Goal: Information Seeking & Learning: Learn about a topic

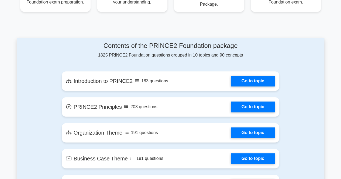
scroll to position [269, 0]
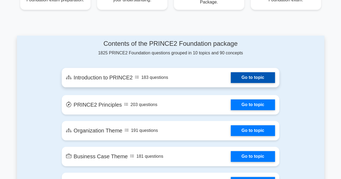
click at [255, 76] on link "Go to topic" at bounding box center [252, 77] width 44 height 11
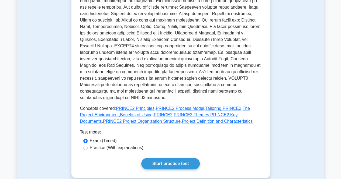
scroll to position [188, 0]
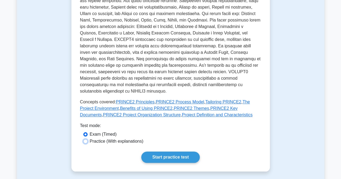
click at [84, 139] on input "Practice (With explanations)" at bounding box center [85, 141] width 4 height 4
radio input "true"
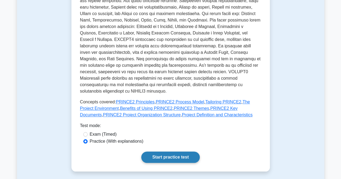
click at [169, 152] on link "Start practice test" at bounding box center [170, 157] width 58 height 11
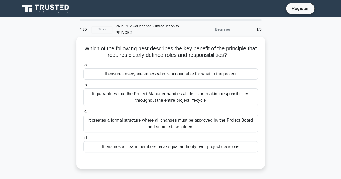
click at [113, 76] on div "It ensures everyone knows who is accountable for what in the project" at bounding box center [170, 73] width 174 height 11
click at [83, 67] on input "a. It ensures everyone knows who is accountable for what in the project" at bounding box center [83, 65] width 0 height 3
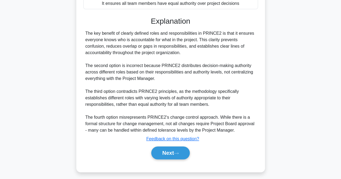
scroll to position [146, 0]
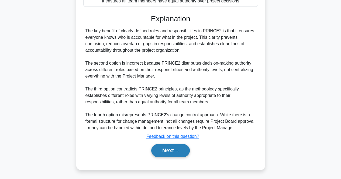
click at [164, 149] on button "Next" at bounding box center [170, 150] width 38 height 13
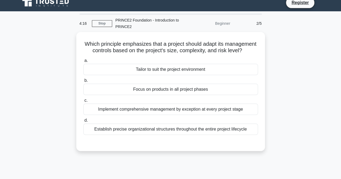
scroll to position [0, 0]
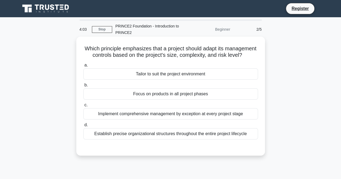
click at [165, 80] on div "Tailor to suit the project environment" at bounding box center [170, 73] width 174 height 11
click at [83, 67] on input "a. Tailor to suit the project environment" at bounding box center [83, 65] width 0 height 3
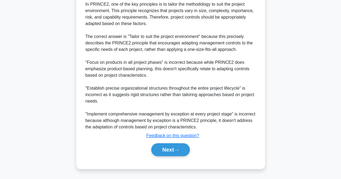
scroll to position [165, 0]
click at [170, 150] on button "Next" at bounding box center [170, 149] width 38 height 13
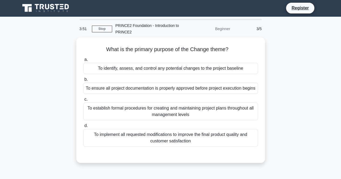
scroll to position [0, 0]
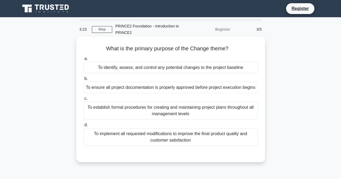
click at [172, 69] on div "To identify, assess, and control any potential changes to the project baseline" at bounding box center [170, 67] width 174 height 11
click at [83, 61] on input "a. To identify, assess, and control any potential changes to the project baseli…" at bounding box center [83, 58] width 0 height 3
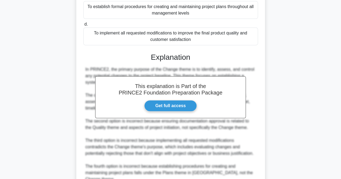
scroll to position [108, 0]
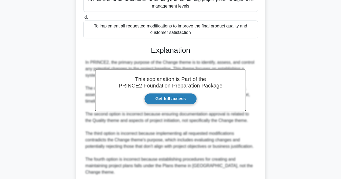
click at [175, 104] on link "Get full access" at bounding box center [170, 98] width 52 height 11
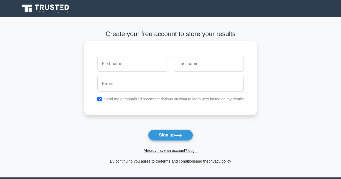
click at [116, 65] on input "text" at bounding box center [132, 64] width 70 height 16
type input "anna"
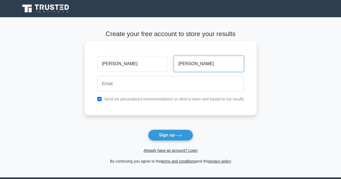
type input "woodall"
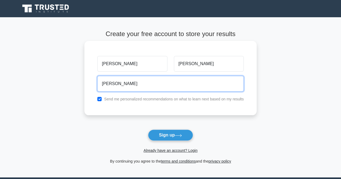
type input "anna.woodall@hotmail.co.uk"
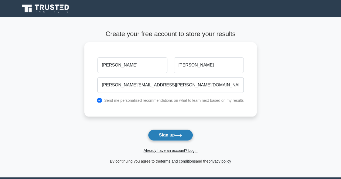
click at [169, 135] on button "Sign up" at bounding box center [170, 134] width 45 height 11
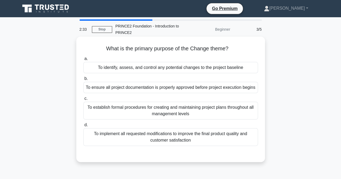
click at [155, 69] on div "To identify, assess, and control any potential changes to the project baseline" at bounding box center [170, 67] width 174 height 11
click at [137, 69] on div "To identify, assess, and control any potential changes to the project baseline" at bounding box center [170, 67] width 174 height 11
click at [83, 61] on input "a. To identify, assess, and control any potential changes to the project baseli…" at bounding box center [83, 58] width 0 height 3
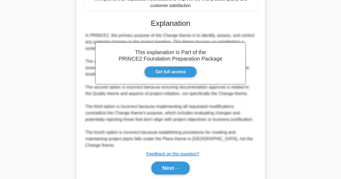
scroll to position [152, 0]
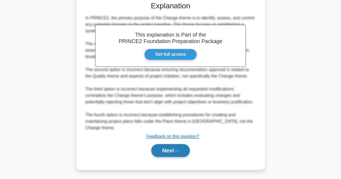
click at [168, 148] on button "Next" at bounding box center [170, 150] width 38 height 13
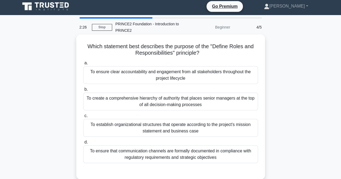
scroll to position [0, 0]
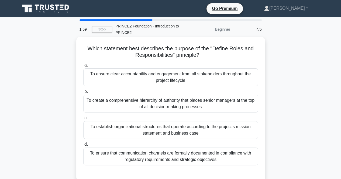
click at [173, 80] on div "To ensure clear accountability and engagement from all stakeholders throughout …" at bounding box center [170, 77] width 174 height 18
click at [83, 67] on input "a. To ensure clear accountability and engagement from all stakeholders througho…" at bounding box center [83, 65] width 0 height 3
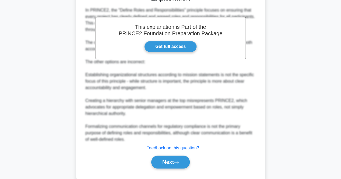
scroll to position [191, 0]
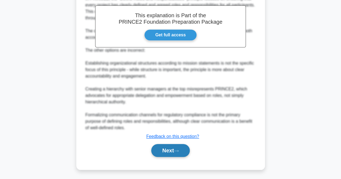
click at [163, 148] on button "Next" at bounding box center [170, 150] width 38 height 13
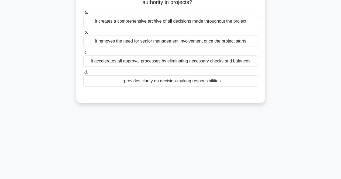
scroll to position [0, 0]
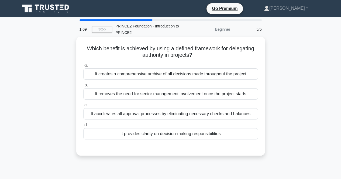
click at [162, 134] on div "It provides clarity on decision-making responsibilities" at bounding box center [170, 133] width 174 height 11
click at [83, 127] on input "d. It provides clarity on decision-making responsibilities" at bounding box center [83, 124] width 0 height 3
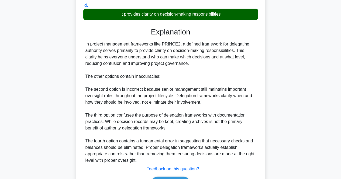
scroll to position [152, 0]
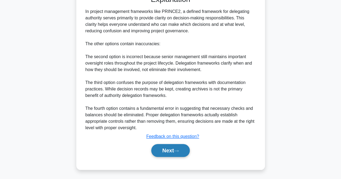
click at [166, 148] on button "Next" at bounding box center [170, 150] width 38 height 13
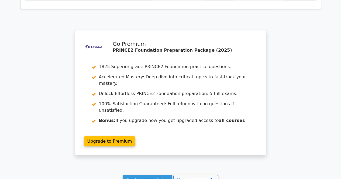
scroll to position [754, 0]
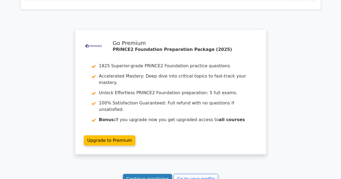
click at [153, 174] on link "Continue practicing" at bounding box center [147, 179] width 49 height 10
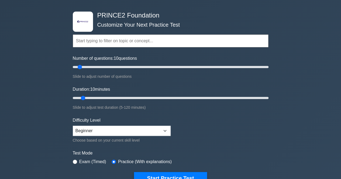
scroll to position [54, 0]
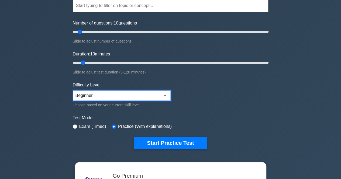
click at [165, 94] on select "Beginner Intermediate Expert" at bounding box center [122, 95] width 98 height 10
click at [224, 96] on form "Topics Introduction to PRINCE2 PRINCE2 Principles Organization Theme Business C…" at bounding box center [170, 66] width 195 height 166
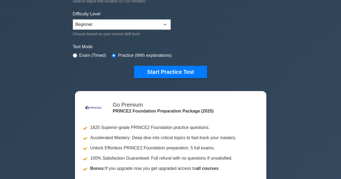
scroll to position [135, 0]
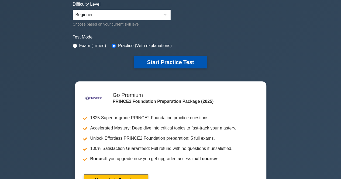
click at [171, 62] on button "Start Practice Test" at bounding box center [170, 62] width 73 height 12
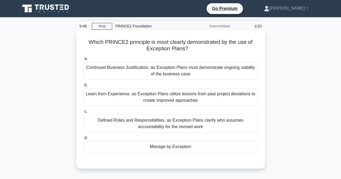
click at [165, 148] on div "Manage by Exception" at bounding box center [170, 146] width 174 height 11
click at [83, 140] on input "d. Manage by Exception" at bounding box center [83, 137] width 0 height 3
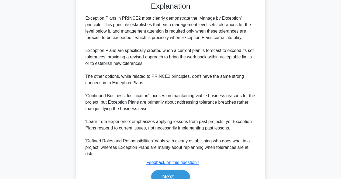
scroll to position [178, 0]
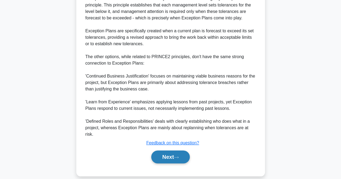
click at [162, 151] on button "Next" at bounding box center [170, 156] width 38 height 13
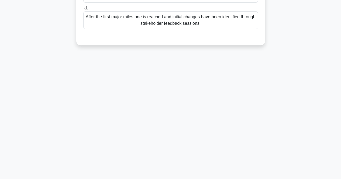
scroll to position [0, 0]
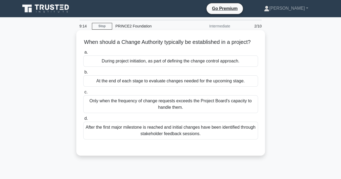
click at [148, 67] on div "During project initiation, as part of defining the change control approach." at bounding box center [170, 60] width 174 height 11
click at [83, 54] on input "a. During project initiation, as part of defining the change control approach." at bounding box center [83, 52] width 0 height 3
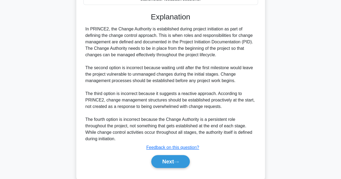
scroll to position [152, 0]
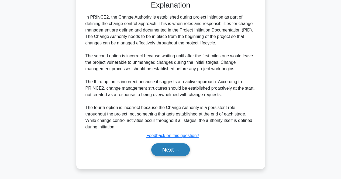
click at [161, 149] on button "Next" at bounding box center [170, 149] width 38 height 13
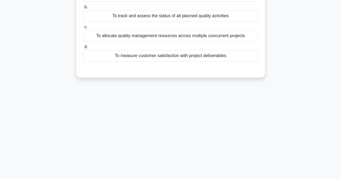
scroll to position [0, 0]
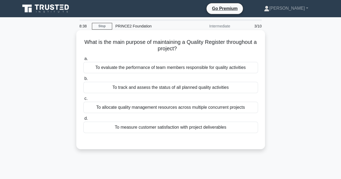
click at [165, 127] on div "To measure customer satisfaction with project deliverables" at bounding box center [170, 127] width 174 height 11
click at [83, 120] on input "d. To measure customer satisfaction with project deliverables" at bounding box center [83, 118] width 0 height 3
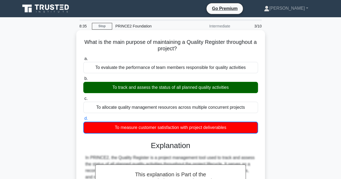
click at [156, 89] on div "To track and assess the status of all planned quality activities" at bounding box center [170, 87] width 174 height 11
click at [83, 80] on input "b. To track and assess the status of all planned quality activities" at bounding box center [83, 78] width 0 height 3
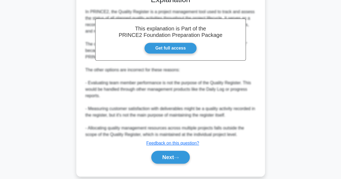
scroll to position [146, 0]
drag, startPoint x: 164, startPoint y: 149, endPoint x: 161, endPoint y: 149, distance: 3.2
click at [164, 150] on button "Next" at bounding box center [170, 156] width 38 height 13
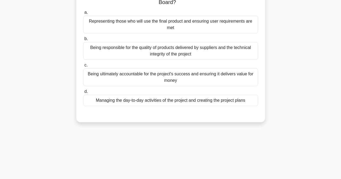
scroll to position [0, 0]
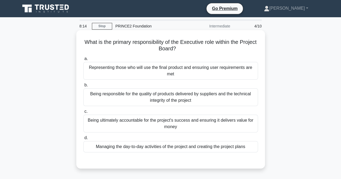
click at [161, 125] on div "Being ultimately accountable for the project's success and ensuring it delivers…" at bounding box center [170, 124] width 174 height 18
click at [83, 113] on input "c. Being ultimately accountable for the project's success and ensuring it deliv…" at bounding box center [83, 111] width 0 height 3
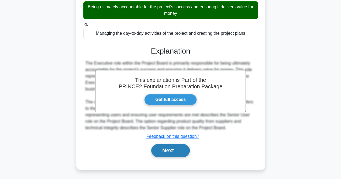
click at [173, 149] on button "Next" at bounding box center [170, 150] width 38 height 13
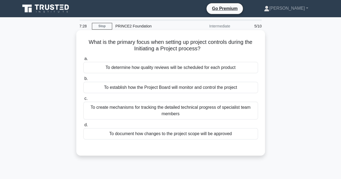
click at [185, 88] on div "To establish how the Project Board will monitor and control the project" at bounding box center [170, 87] width 174 height 11
click at [83, 80] on input "b. To establish how the Project Board will monitor and control the project" at bounding box center [83, 78] width 0 height 3
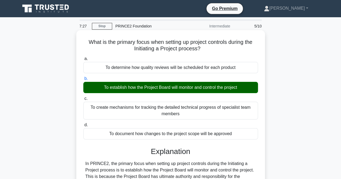
scroll to position [113, 0]
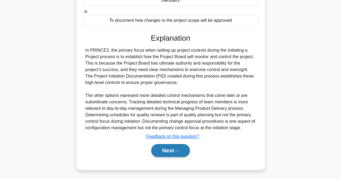
click at [169, 149] on button "Next" at bounding box center [170, 150] width 38 height 13
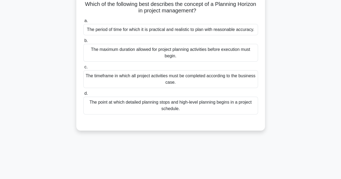
scroll to position [0, 0]
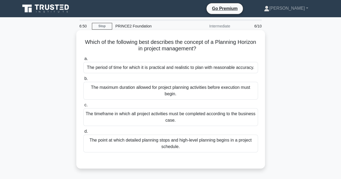
click at [157, 68] on div "The period of time for which it is practical and realistic to plan with reasona…" at bounding box center [170, 67] width 174 height 11
click at [83, 61] on input "a. The period of time for which it is practical and realistic to plan with reas…" at bounding box center [83, 58] width 0 height 3
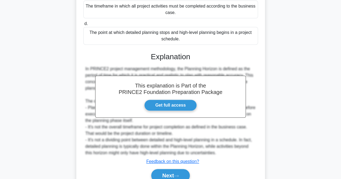
scroll to position [139, 0]
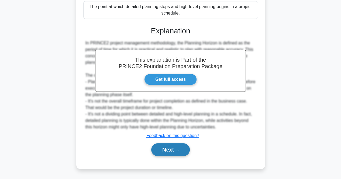
click at [163, 150] on button "Next" at bounding box center [170, 149] width 38 height 13
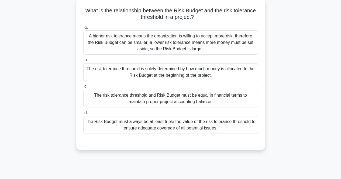
scroll to position [0, 0]
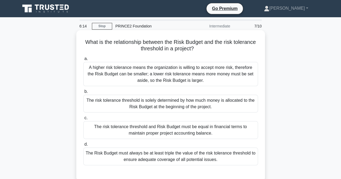
click at [158, 76] on div "A higher risk tolerance means the organization is willing to accept more risk, …" at bounding box center [170, 74] width 174 height 24
click at [83, 61] on input "a. A higher risk tolerance means the organization is willing to accept more ris…" at bounding box center [83, 58] width 0 height 3
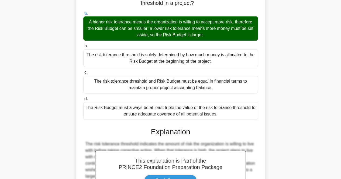
scroll to position [120, 0]
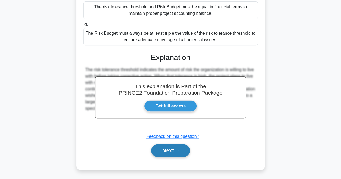
click at [160, 152] on button "Next" at bounding box center [170, 150] width 38 height 13
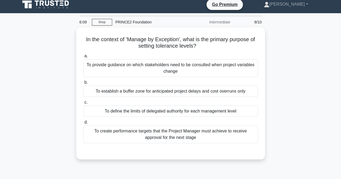
scroll to position [0, 0]
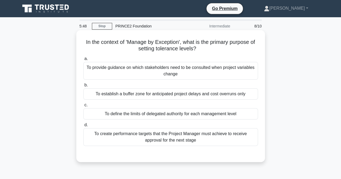
click at [164, 72] on div "To provide guidance on which stakeholders need to be consulted when project var…" at bounding box center [170, 71] width 174 height 18
click at [83, 61] on input "a. To provide guidance on which stakeholders need to be consulted when project …" at bounding box center [83, 58] width 0 height 3
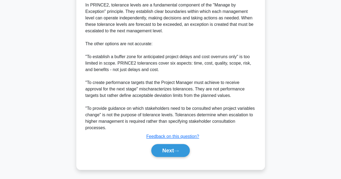
scroll to position [185, 0]
click at [162, 151] on button "Next" at bounding box center [170, 150] width 38 height 13
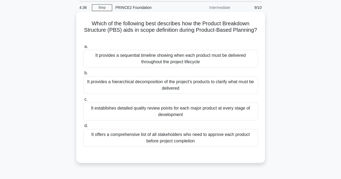
scroll to position [27, 0]
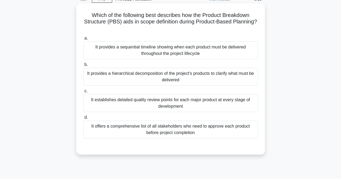
click at [158, 52] on div "It provides a sequential timeline showing when each product must be delivered t…" at bounding box center [170, 50] width 174 height 18
click at [83, 40] on input "a. It provides a sequential timeline showing when each product must be delivere…" at bounding box center [83, 38] width 0 height 3
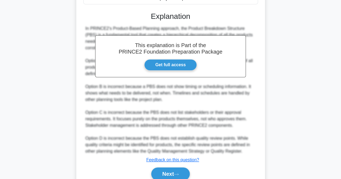
scroll to position [185, 0]
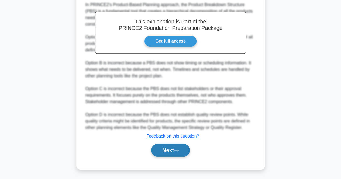
click at [174, 148] on button "Next" at bounding box center [170, 150] width 38 height 13
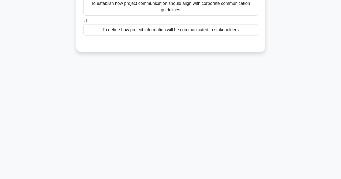
scroll to position [0, 0]
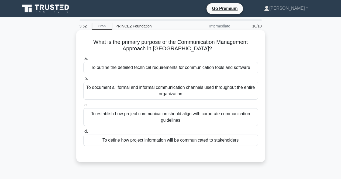
click at [157, 113] on div "To establish how project communication should align with corporate communicatio…" at bounding box center [170, 117] width 174 height 18
click at [83, 107] on input "c. To establish how project communication should align with corporate communica…" at bounding box center [83, 104] width 0 height 3
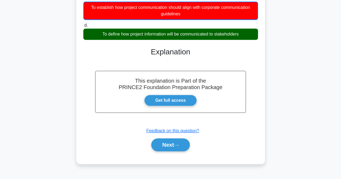
scroll to position [112, 0]
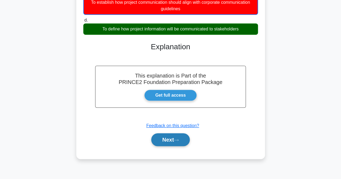
click at [165, 140] on button "Next" at bounding box center [170, 139] width 38 height 13
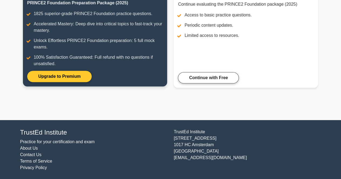
scroll to position [57, 0]
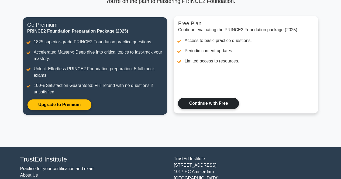
click at [197, 103] on link "Continue with Free" at bounding box center [208, 103] width 61 height 11
click at [199, 105] on link "Continue with Free" at bounding box center [208, 103] width 61 height 11
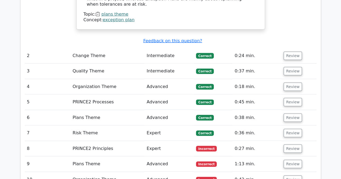
scroll to position [727, 0]
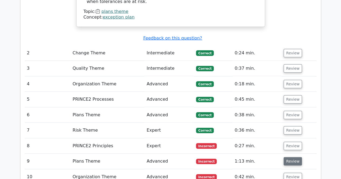
click at [292, 157] on button "Review" at bounding box center [292, 161] width 18 height 8
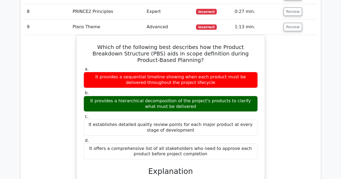
scroll to position [861, 0]
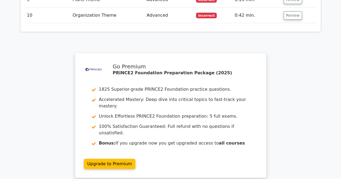
scroll to position [957, 0]
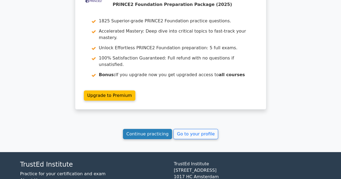
click at [146, 129] on link "Continue practicing" at bounding box center [147, 134] width 49 height 10
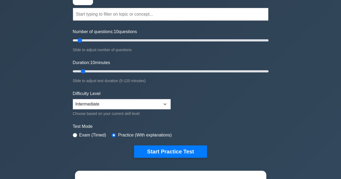
scroll to position [54, 0]
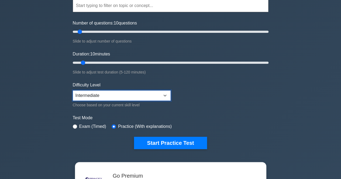
click at [163, 93] on select "Beginner Intermediate Expert" at bounding box center [122, 95] width 98 height 10
select select "expert"
click at [73, 90] on select "Beginner Intermediate Expert" at bounding box center [122, 95] width 98 height 10
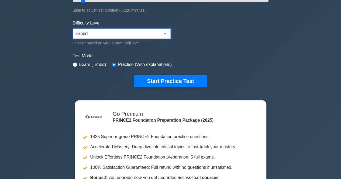
scroll to position [135, 0]
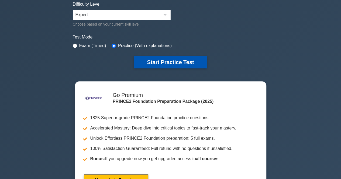
click at [171, 62] on button "Start Practice Test" at bounding box center [170, 62] width 73 height 12
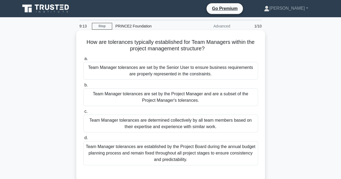
click at [182, 69] on div "Team Manager tolerances are set by the Senior User to ensure business requireme…" at bounding box center [170, 71] width 174 height 18
click at [83, 61] on input "a. Team Manager tolerances are set by the Senior User to ensure business requir…" at bounding box center [83, 58] width 0 height 3
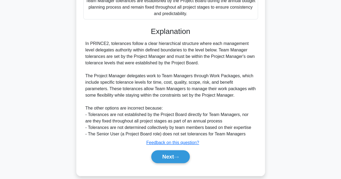
scroll to position [153, 0]
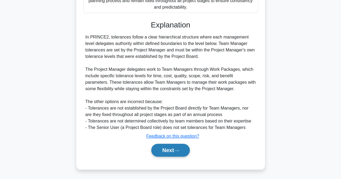
click at [172, 151] on button "Next" at bounding box center [170, 150] width 38 height 13
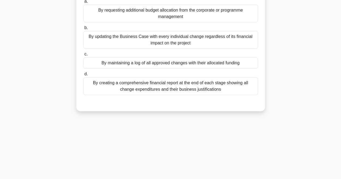
scroll to position [0, 0]
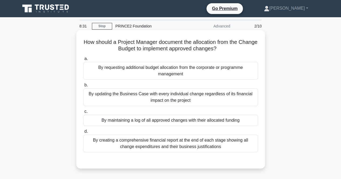
click at [179, 122] on div "By maintaining a log of all approved changes with their allocated funding" at bounding box center [170, 120] width 174 height 11
click at [83, 113] on input "c. By maintaining a log of all approved changes with their allocated funding" at bounding box center [83, 111] width 0 height 3
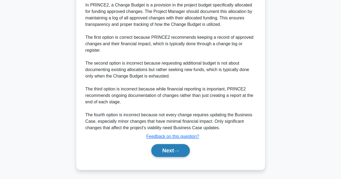
click at [164, 150] on button "Next" at bounding box center [170, 150] width 38 height 13
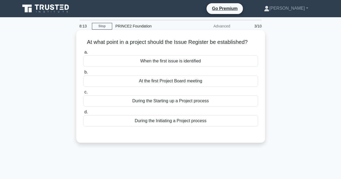
click at [158, 100] on div "During the Starting up a Project process" at bounding box center [170, 100] width 174 height 11
click at [83, 94] on input "c. During the Starting up a Project process" at bounding box center [83, 91] width 0 height 3
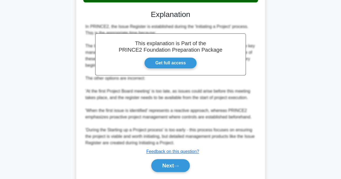
scroll to position [140, 0]
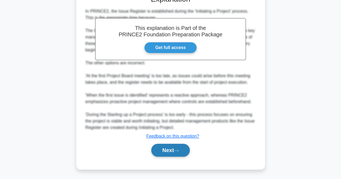
drag, startPoint x: 172, startPoint y: 149, endPoint x: 165, endPoint y: 151, distance: 7.5
click at [172, 149] on button "Next" at bounding box center [170, 150] width 38 height 13
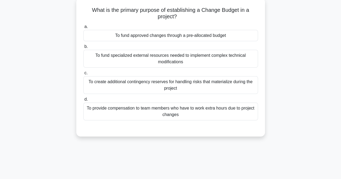
scroll to position [0, 0]
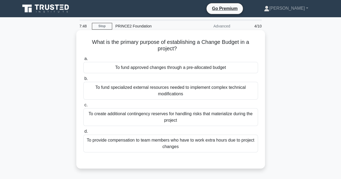
click at [167, 120] on div "To create additional contingency reserves for handling risks that materialize d…" at bounding box center [170, 117] width 174 height 18
click at [83, 107] on input "c. To create additional contingency reserves for handling risks that materializ…" at bounding box center [83, 104] width 0 height 3
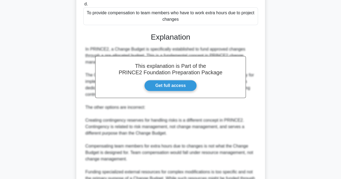
scroll to position [188, 0]
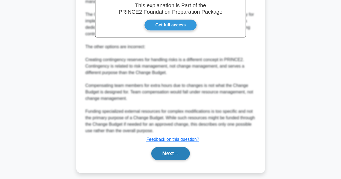
click at [170, 154] on button "Next" at bounding box center [170, 153] width 38 height 13
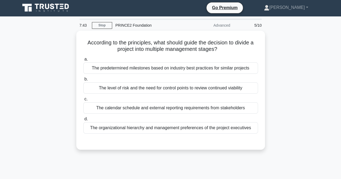
scroll to position [0, 0]
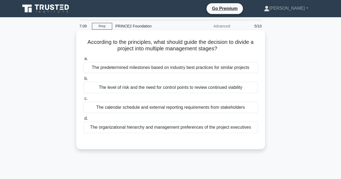
click at [173, 89] on div "The level of risk and the need for control points to review continued viability" at bounding box center [170, 87] width 174 height 11
click at [83, 80] on input "b. The level of risk and the need for control points to review continued viabil…" at bounding box center [83, 78] width 0 height 3
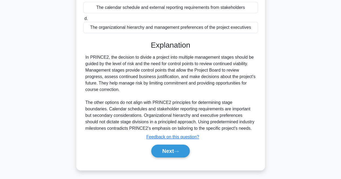
scroll to position [112, 0]
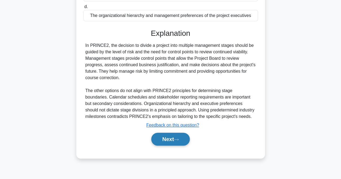
click at [165, 141] on button "Next" at bounding box center [170, 139] width 38 height 13
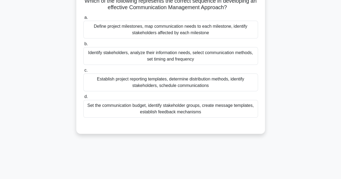
scroll to position [0, 0]
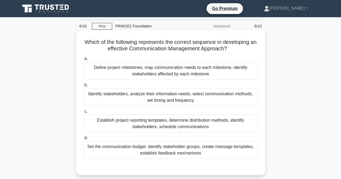
click at [173, 98] on div "Identify stakeholders, analyze their information needs, select communication me…" at bounding box center [170, 97] width 174 height 18
click at [83, 87] on input "b. Identify stakeholders, analyze their information needs, select communication…" at bounding box center [83, 84] width 0 height 3
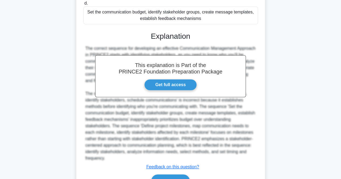
scroll to position [165, 0]
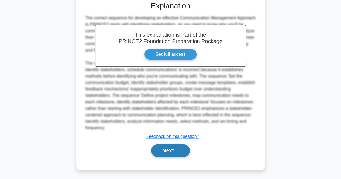
click at [167, 146] on button "Next" at bounding box center [170, 150] width 38 height 13
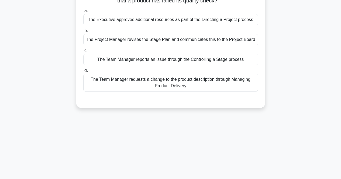
scroll to position [0, 0]
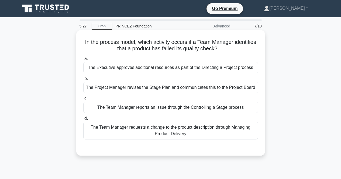
click at [177, 108] on div "The Team Manager reports an issue through the Controlling a Stage process" at bounding box center [170, 107] width 174 height 11
click at [83, 100] on input "c. The Team Manager reports an issue through the Controlling a Stage process" at bounding box center [83, 98] width 0 height 3
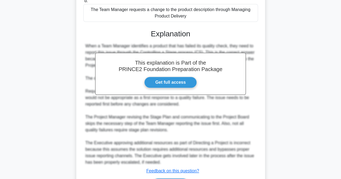
scroll to position [135, 0]
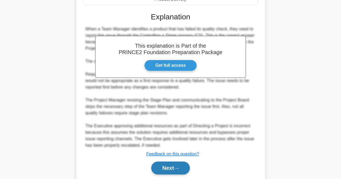
click at [165, 168] on button "Next" at bounding box center [170, 168] width 38 height 13
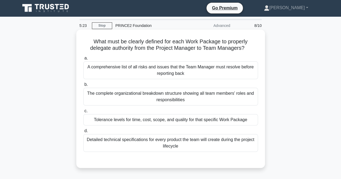
scroll to position [0, 0]
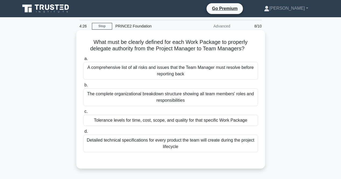
click at [171, 121] on div "Tolerance levels for time, cost, scope, and quality for that specific Work Pack…" at bounding box center [170, 120] width 174 height 11
click at [83, 113] on input "c. Tolerance levels for time, cost, scope, and quality for that specific Work P…" at bounding box center [83, 111] width 0 height 3
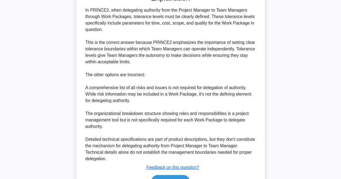
scroll to position [197, 0]
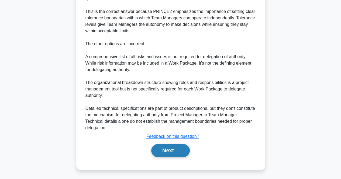
click at [164, 150] on button "Next" at bounding box center [170, 150] width 38 height 13
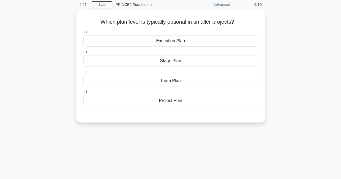
scroll to position [0, 0]
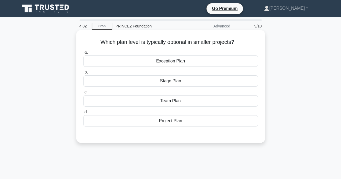
click at [167, 81] on div "Stage Plan" at bounding box center [170, 80] width 174 height 11
click at [83, 74] on input "b. Stage Plan" at bounding box center [83, 72] width 0 height 3
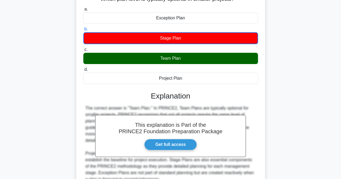
scroll to position [108, 0]
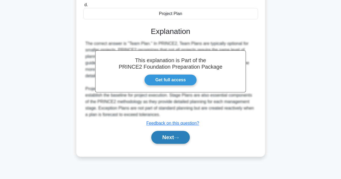
click at [164, 139] on button "Next" at bounding box center [170, 137] width 38 height 13
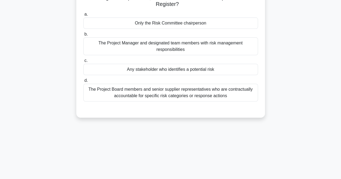
scroll to position [0, 0]
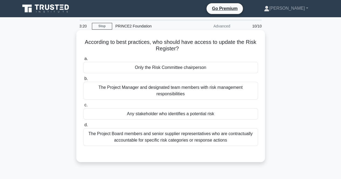
click at [184, 94] on div "The Project Manager and designated team members with risk management responsibi…" at bounding box center [170, 91] width 174 height 18
click at [83, 80] on input "b. The Project Manager and designated team members with risk management respons…" at bounding box center [83, 78] width 0 height 3
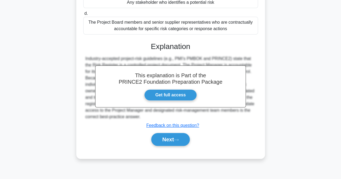
scroll to position [112, 0]
click at [174, 140] on button "Next" at bounding box center [170, 139] width 38 height 13
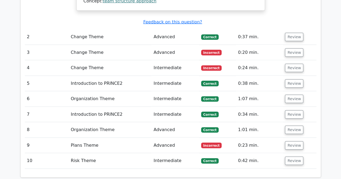
scroll to position [619, 0]
